Goal: Find specific page/section: Find specific page/section

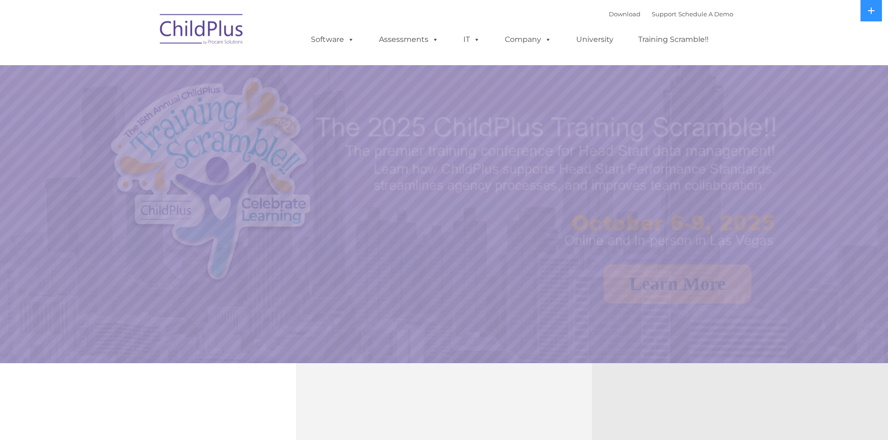
select select "MEDIUM"
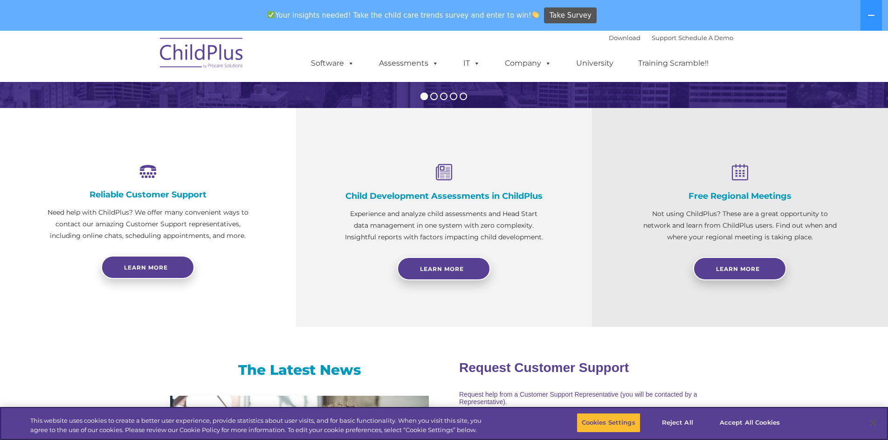
scroll to position [285, 0]
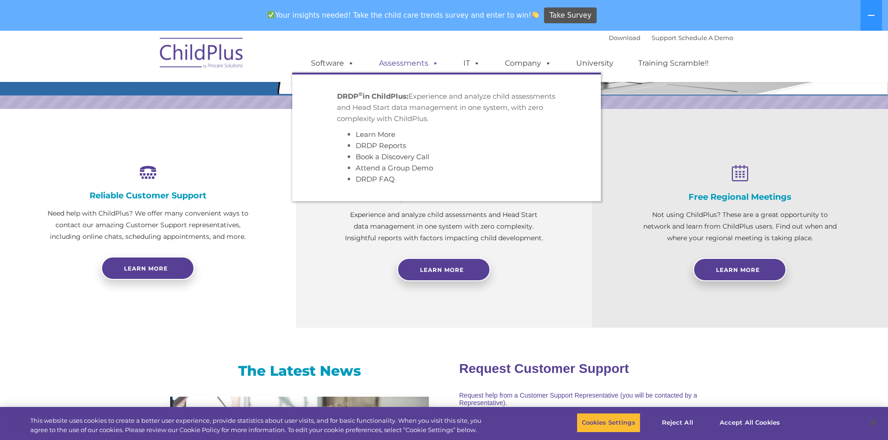
click at [418, 61] on link "Assessments" at bounding box center [409, 63] width 78 height 19
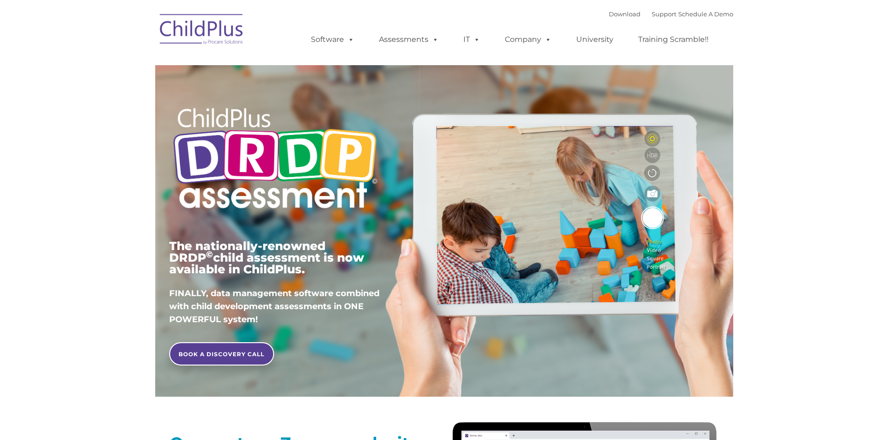
type input ""
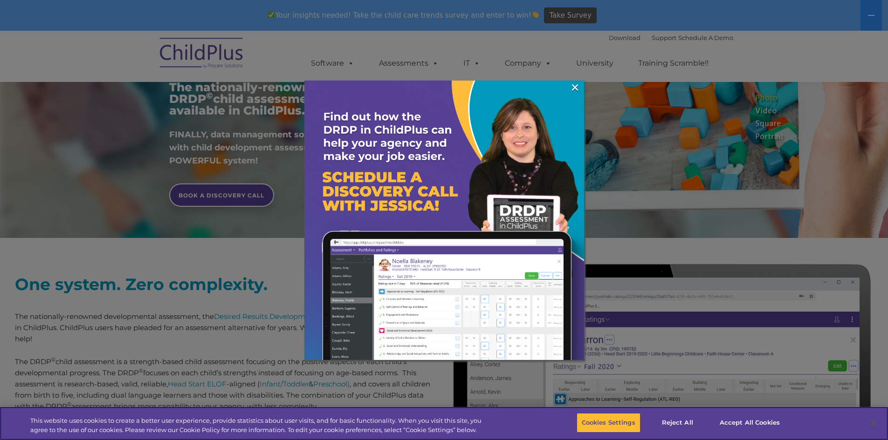
scroll to position [192, 0]
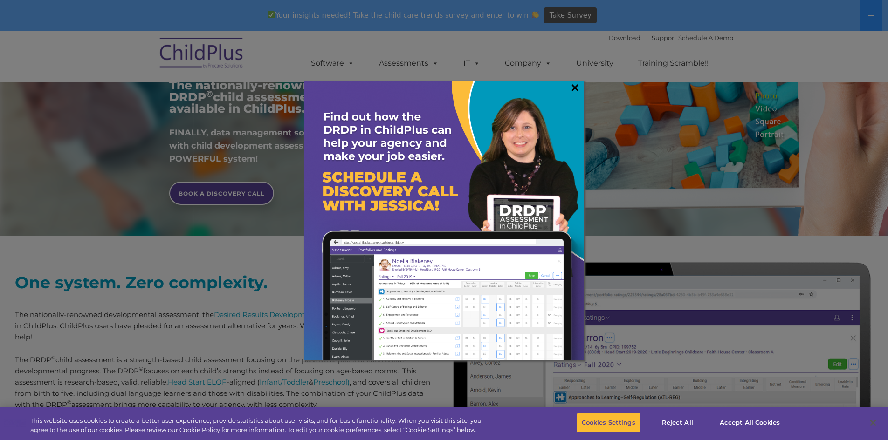
click at [576, 87] on link "×" at bounding box center [575, 87] width 11 height 9
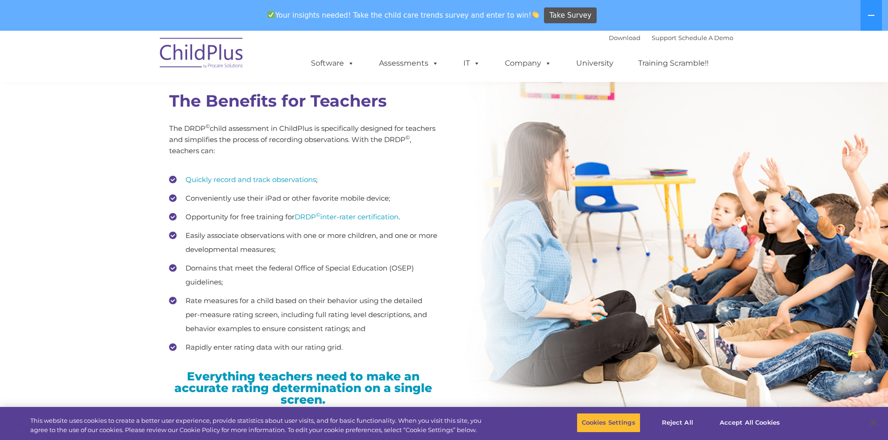
scroll to position [1306, 0]
